Goal: Task Accomplishment & Management: Complete application form

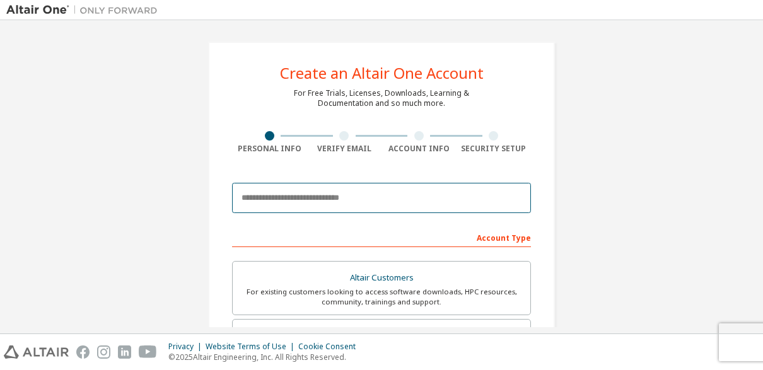
click at [437, 195] on input "email" at bounding box center [381, 198] width 299 height 30
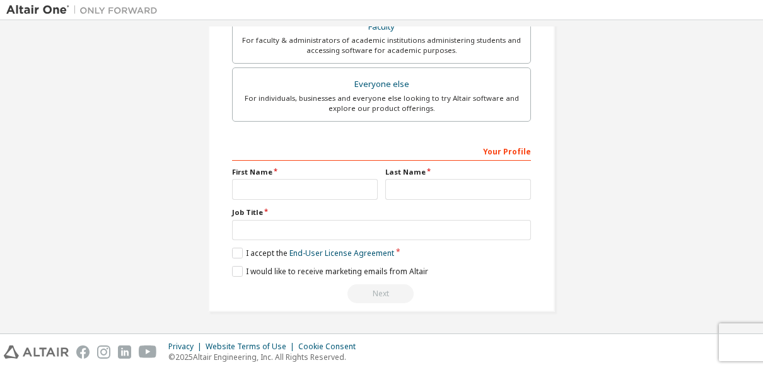
type input "**********"
click at [304, 198] on div "Your Profile First Name Last Name Job Title Please provide State/Province to he…" at bounding box center [381, 222] width 299 height 163
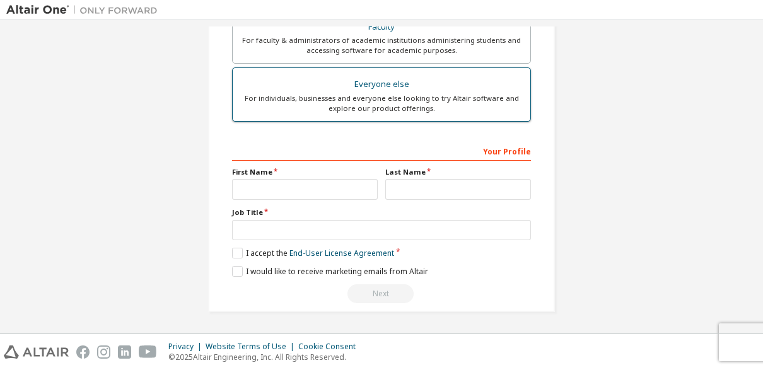
scroll to position [297, 0]
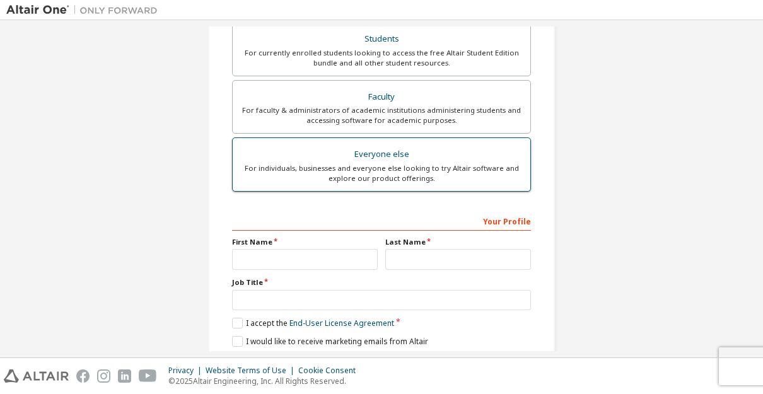
click at [312, 181] on div "For individuals, businesses and everyone else looking to try Altair software an…" at bounding box center [381, 173] width 282 height 20
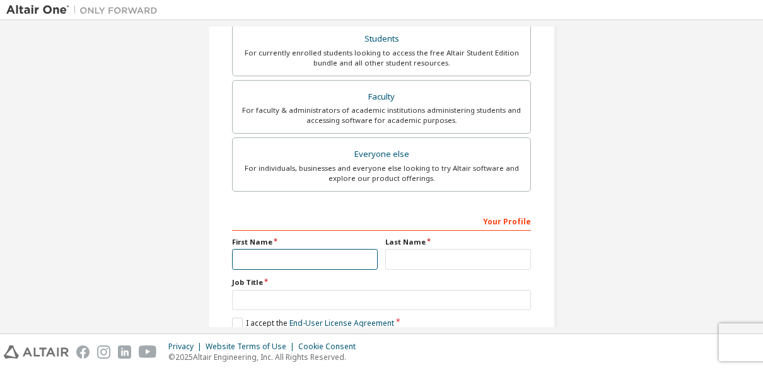
click at [299, 265] on input "text" at bounding box center [305, 259] width 146 height 21
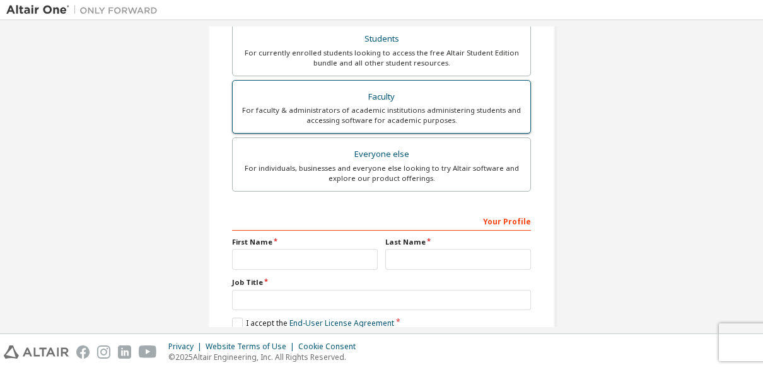
click at [413, 97] on div "Faculty" at bounding box center [381, 97] width 282 height 18
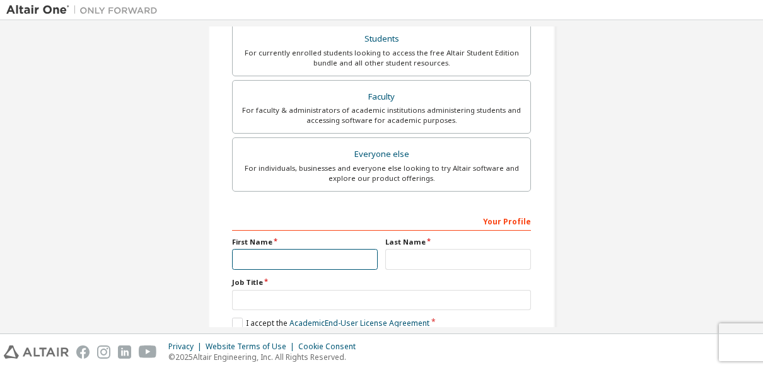
click at [306, 255] on input "text" at bounding box center [305, 259] width 146 height 21
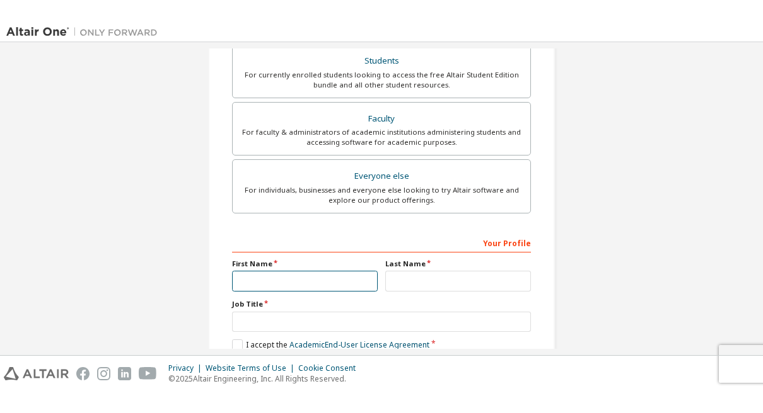
scroll to position [276, 0]
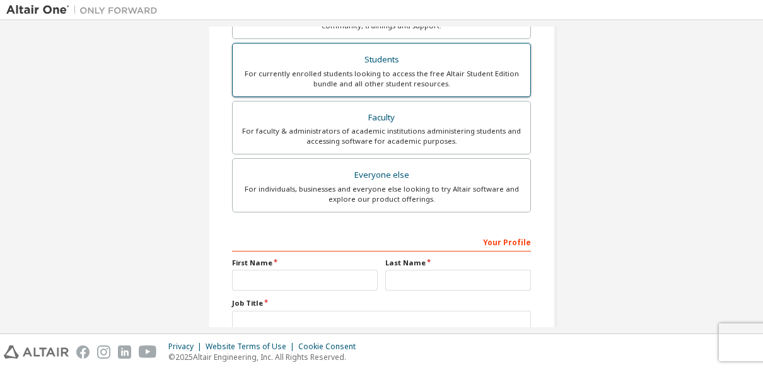
click at [364, 59] on div "Students" at bounding box center [381, 60] width 282 height 18
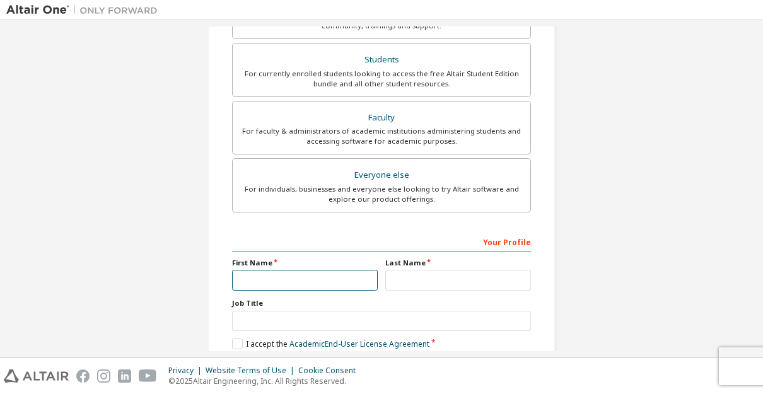
click at [302, 279] on input "text" at bounding box center [305, 280] width 146 height 21
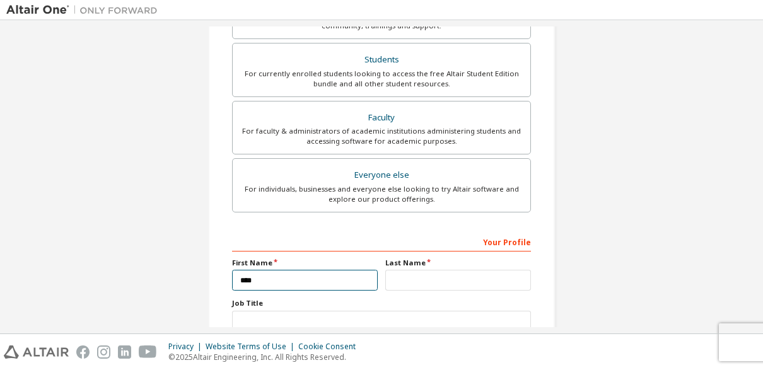
type input "****"
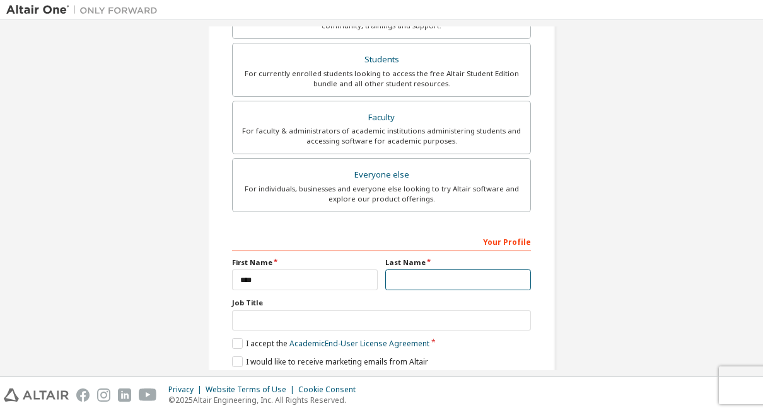
click at [413, 274] on input "text" at bounding box center [458, 280] width 146 height 21
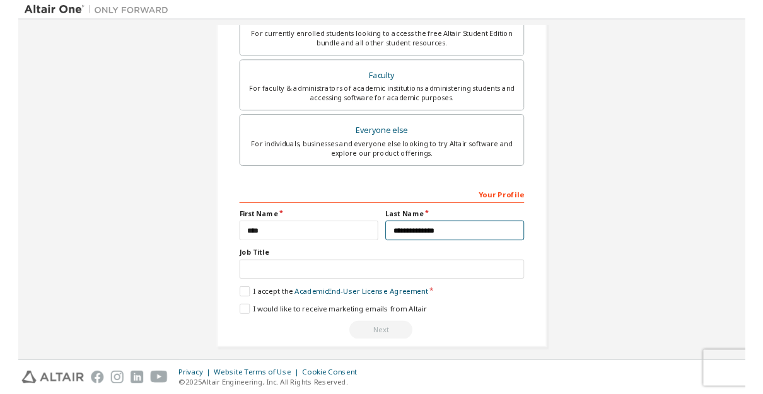
scroll to position [319, 0]
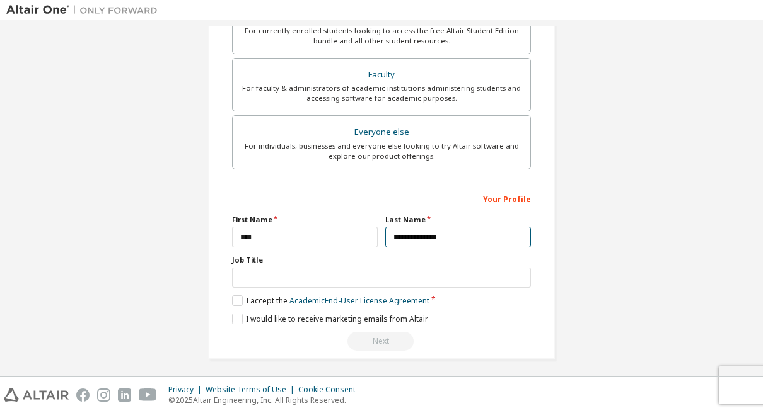
type input "**********"
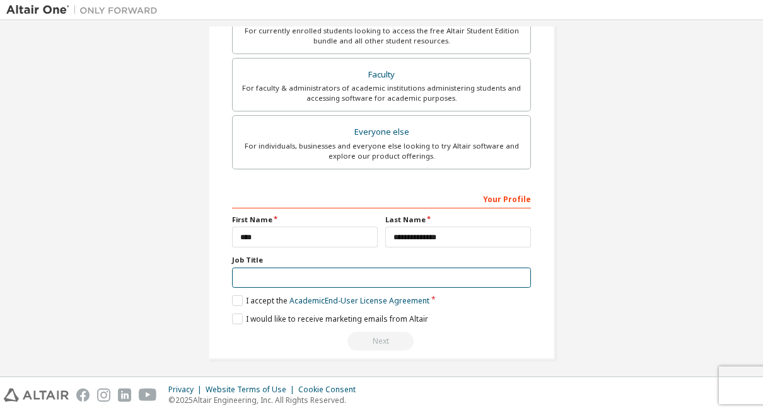
click at [413, 274] on input "text" at bounding box center [381, 278] width 299 height 21
type input "*******"
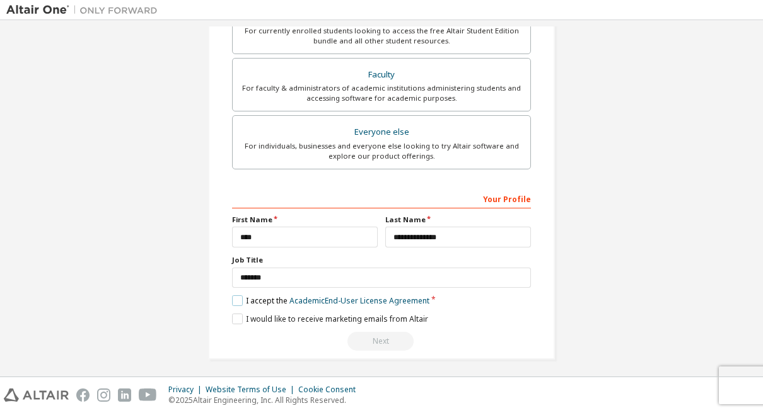
click at [239, 304] on label "I accept the Academic End-User License Agreement" at bounding box center [330, 301] width 197 height 11
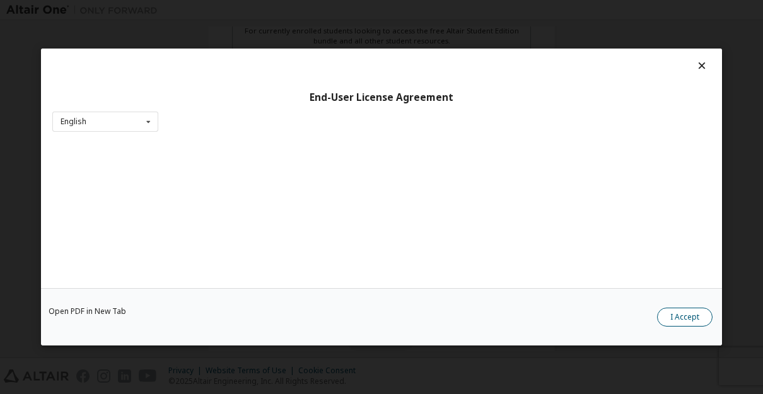
click at [680, 325] on button "I Accept" at bounding box center [684, 317] width 55 height 19
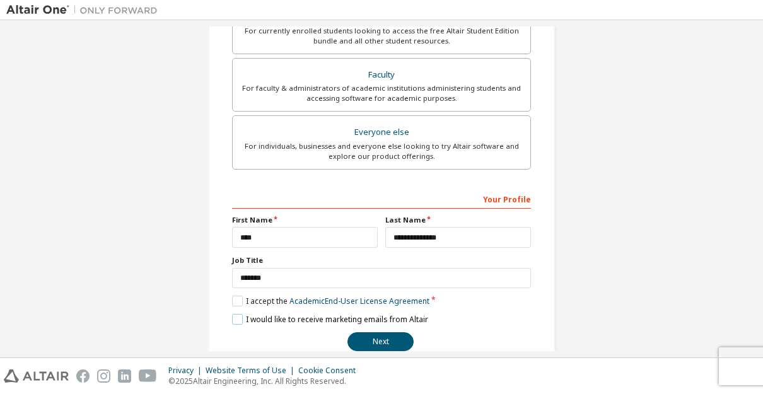
click at [251, 321] on label "I would like to receive marketing emails from Altair" at bounding box center [330, 319] width 196 height 11
click at [388, 337] on button "Next" at bounding box center [380, 341] width 66 height 19
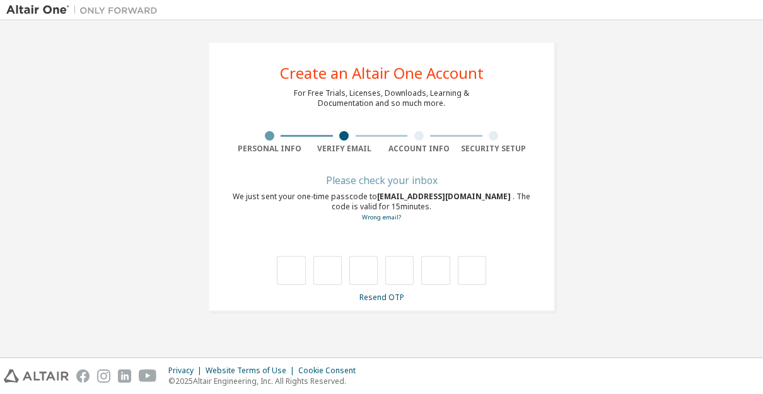
scroll to position [0, 0]
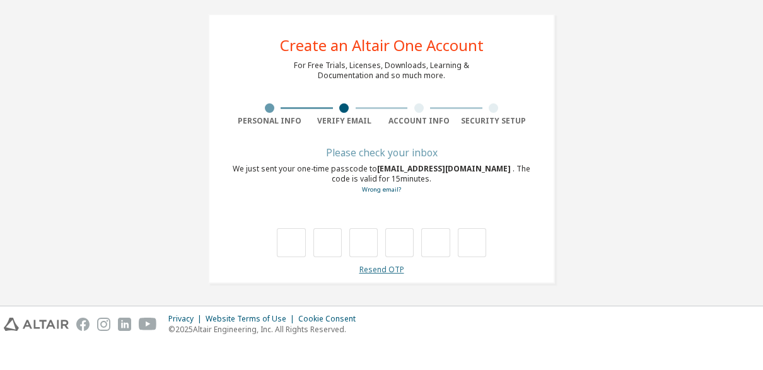
click at [382, 292] on link "Resend OTP" at bounding box center [381, 297] width 45 height 11
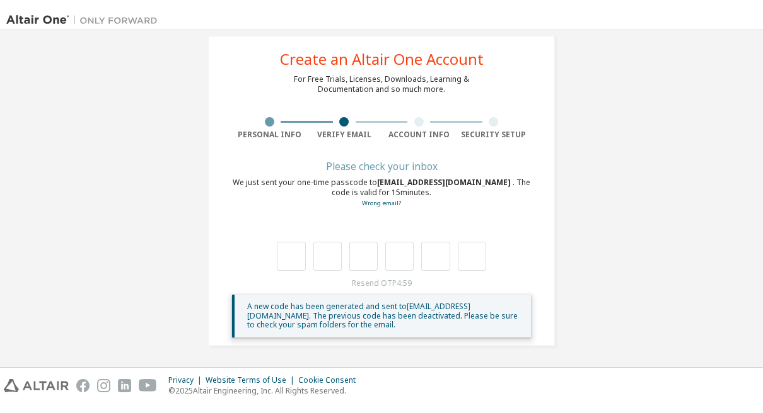
scroll to position [23, 0]
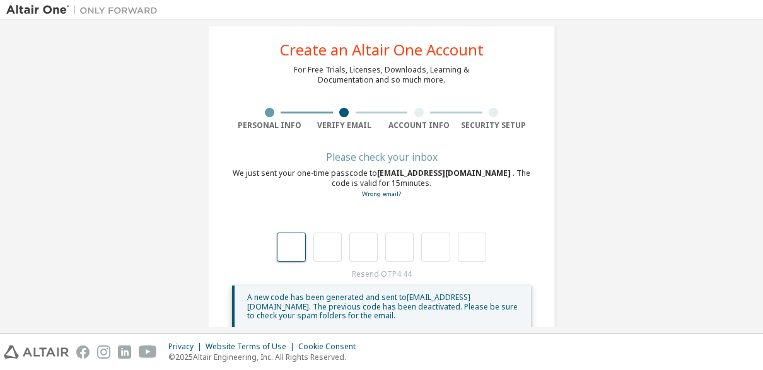
click at [305, 236] on input "text" at bounding box center [291, 247] width 28 height 29
type input "*"
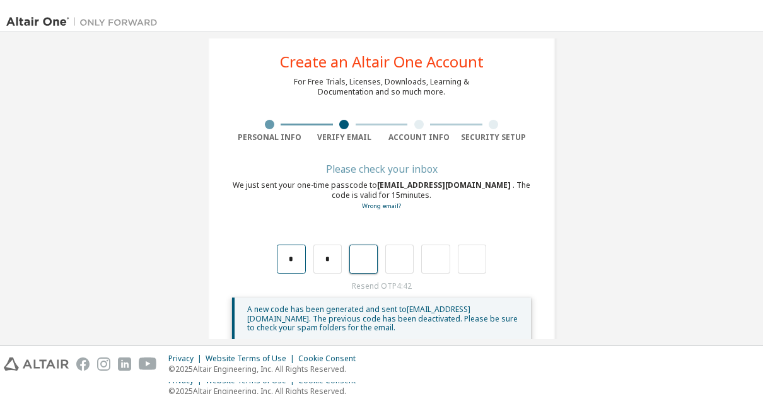
scroll to position [4, 0]
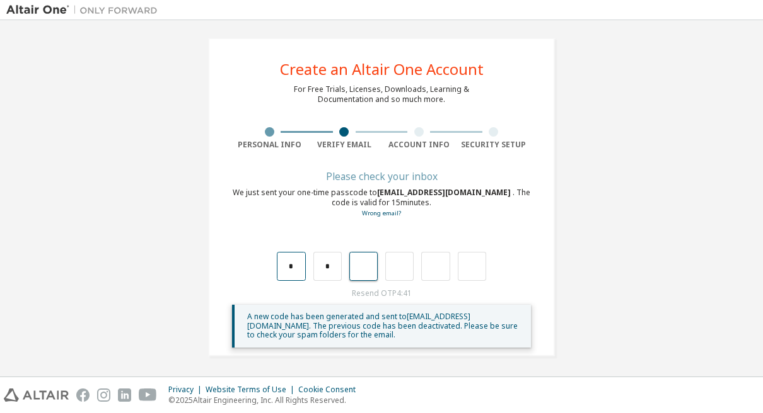
type input "*"
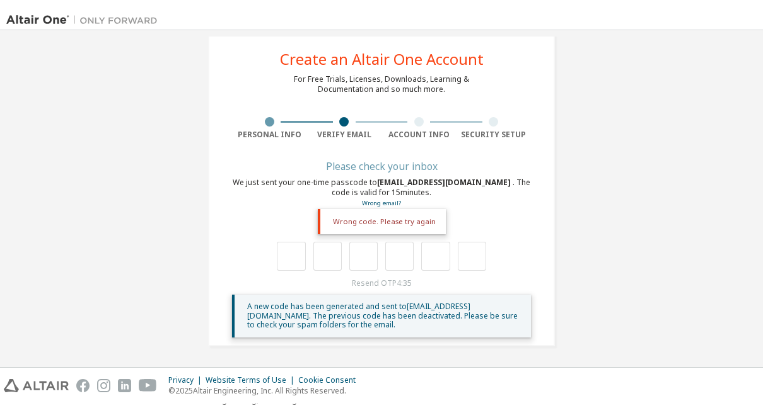
scroll to position [23, 0]
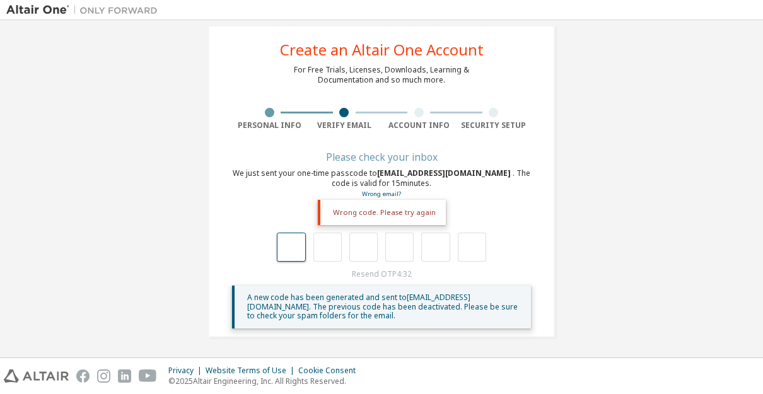
click at [304, 242] on input "text" at bounding box center [291, 247] width 28 height 29
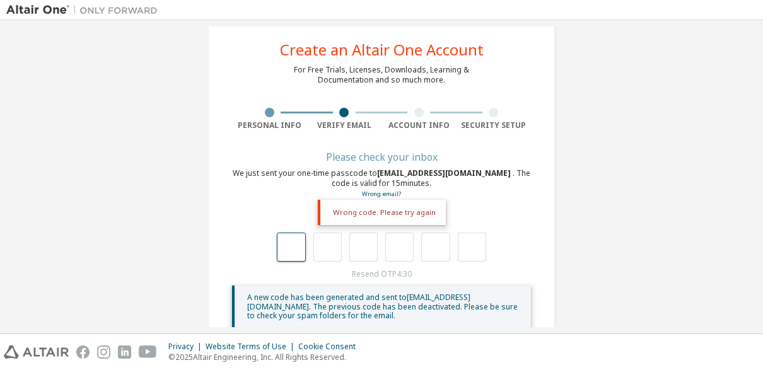
type input "*"
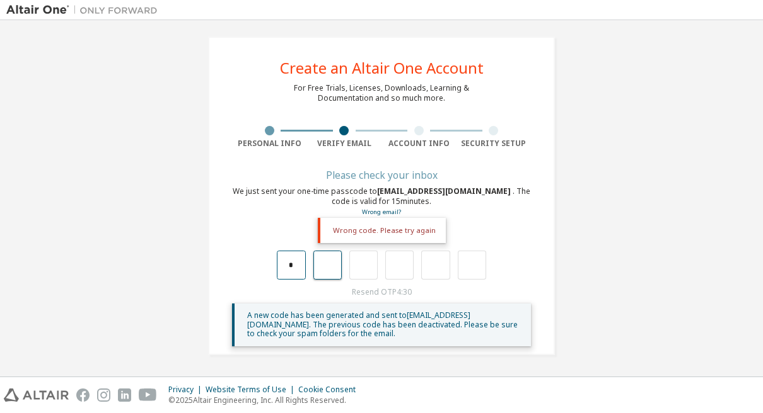
type input "*"
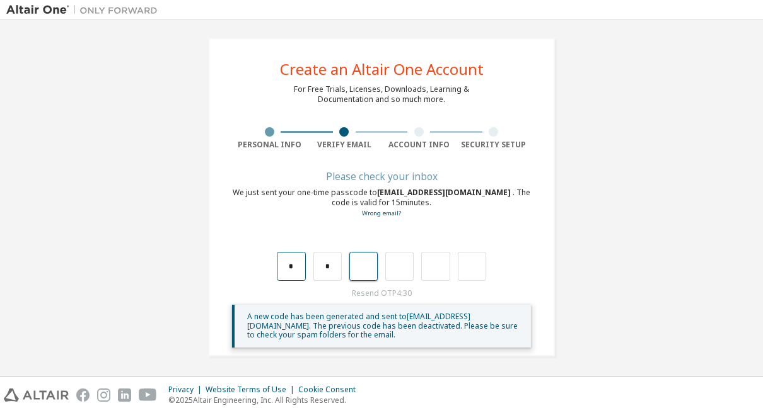
type input "*"
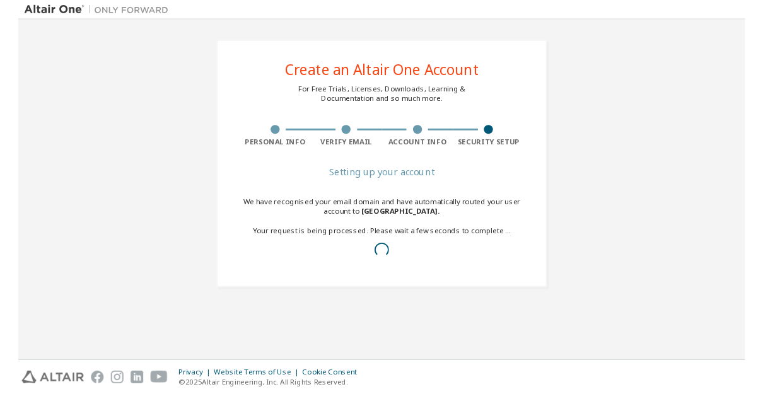
scroll to position [0, 0]
